Goal: Information Seeking & Learning: Learn about a topic

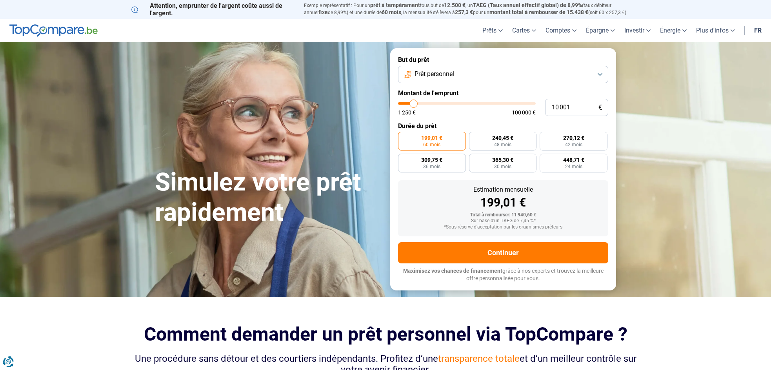
type input "10 750"
type input "10750"
type input "25 500"
type input "25500"
type input "41 000"
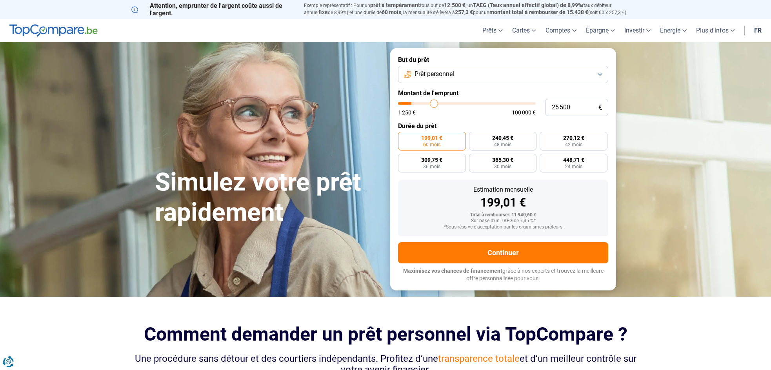
type input "41000"
type input "53 500"
type input "53500"
type input "61 250"
type input "61250"
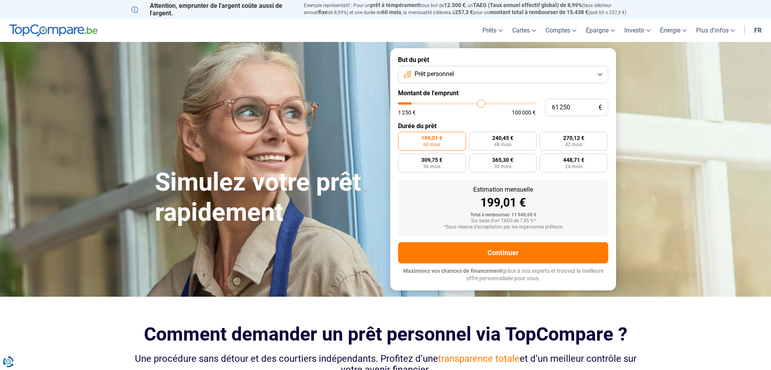
type input "71 000"
type input "71000"
type input "77 000"
type input "77000"
type input "83 250"
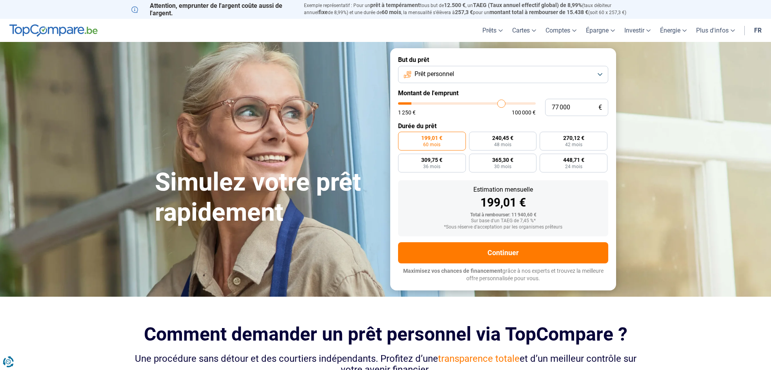
type input "83250"
type input "87 750"
type input "87750"
type input "89 750"
type input "89750"
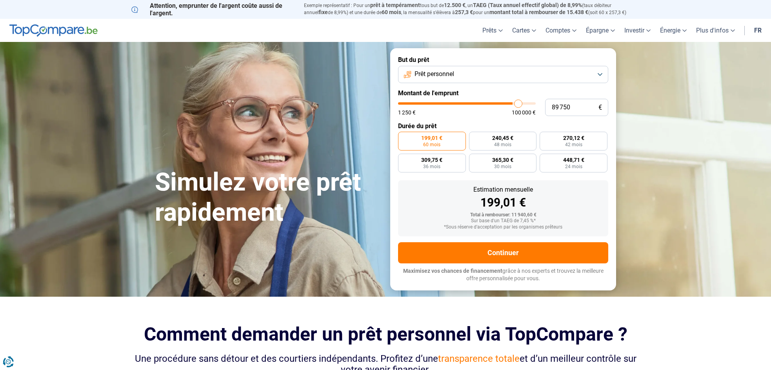
type input "94 750"
type input "94750"
type input "100 000"
drag, startPoint x: 414, startPoint y: 101, endPoint x: 554, endPoint y: 100, distance: 140.1
type input "100000"
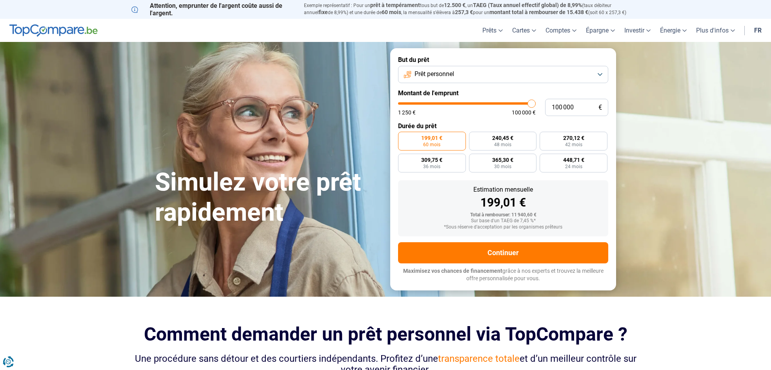
click at [536, 102] on input "range" at bounding box center [467, 103] width 138 height 2
radio input "false"
